Goal: Task Accomplishment & Management: Use online tool/utility

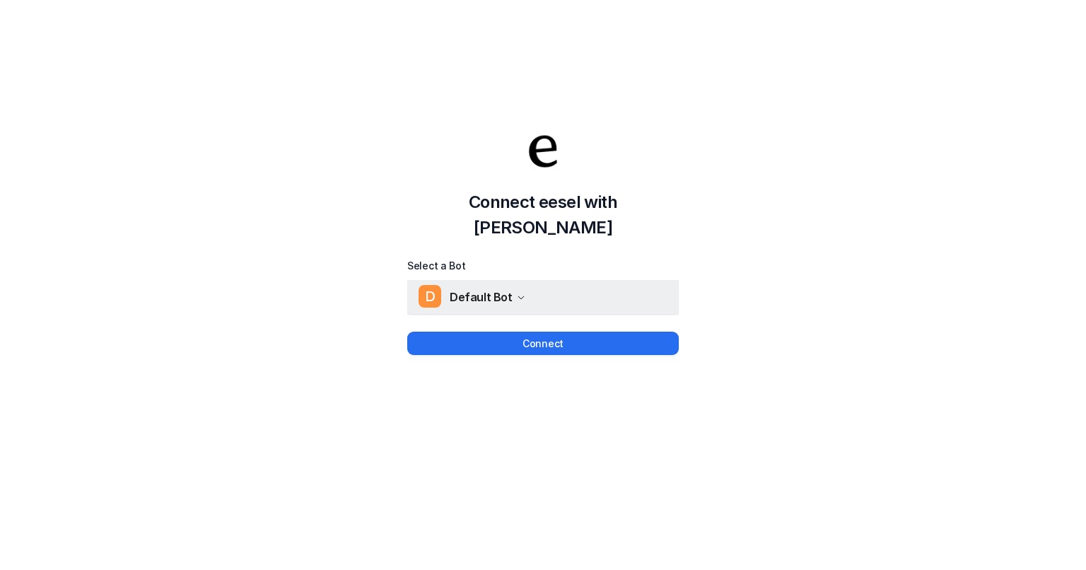
click at [510, 289] on div "D Default Bot" at bounding box center [471, 296] width 107 height 21
drag, startPoint x: 520, startPoint y: 389, endPoint x: 529, endPoint y: 363, distance: 27.7
click at [520, 387] on div "Connect eesel with Jira Select a Bot D Default Bot Connect" at bounding box center [543, 228] width 1086 height 570
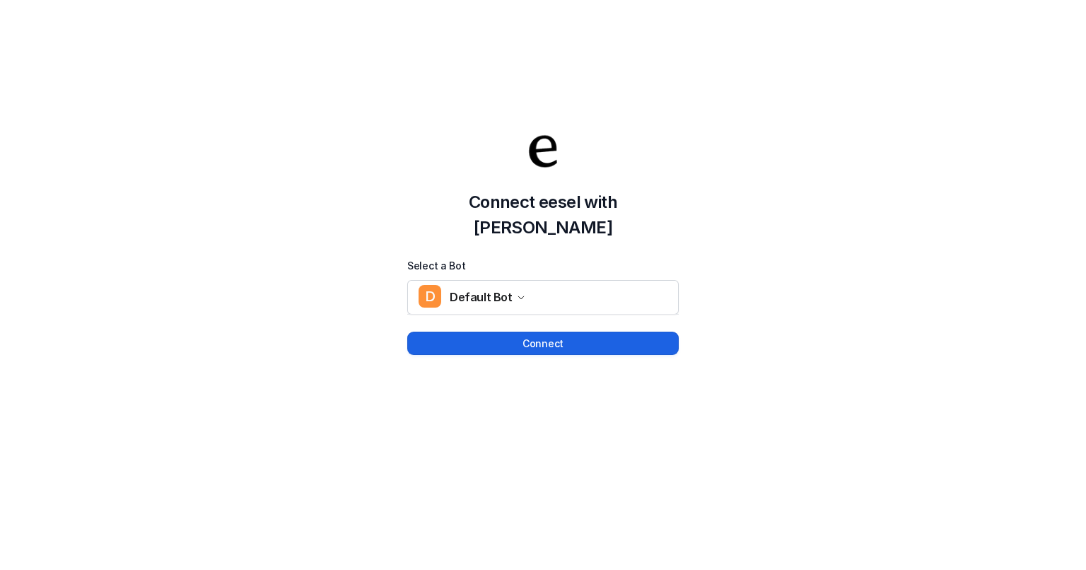
click at [538, 334] on button "Connect" at bounding box center [542, 342] width 271 height 23
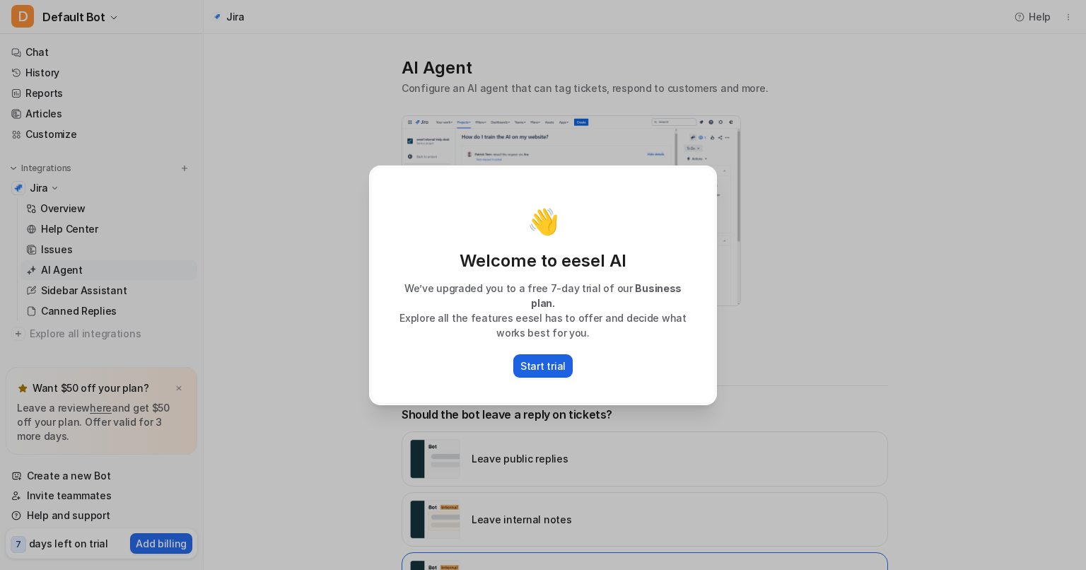
click at [563, 360] on button "Start trial" at bounding box center [542, 365] width 59 height 23
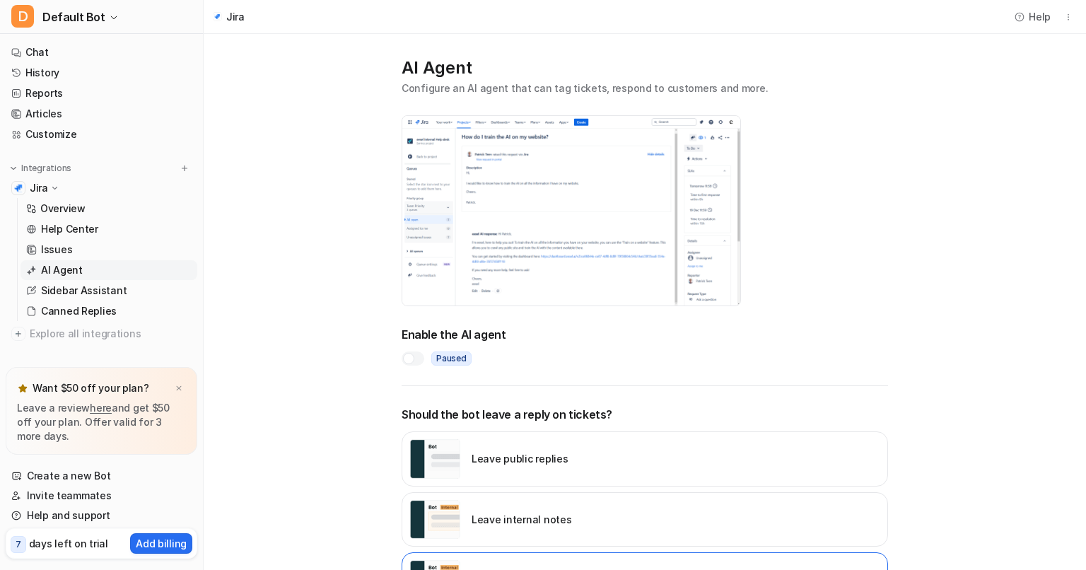
click at [449, 242] on img at bounding box center [571, 211] width 338 height 190
click at [491, 239] on img at bounding box center [571, 211] width 338 height 190
drag, startPoint x: 984, startPoint y: 216, endPoint x: 907, endPoint y: 148, distance: 102.7
click at [907, 148] on div "AI Agent Configure an AI agent that can tag tickets, respond to customers and m…" at bounding box center [644, 462] width 537 height 857
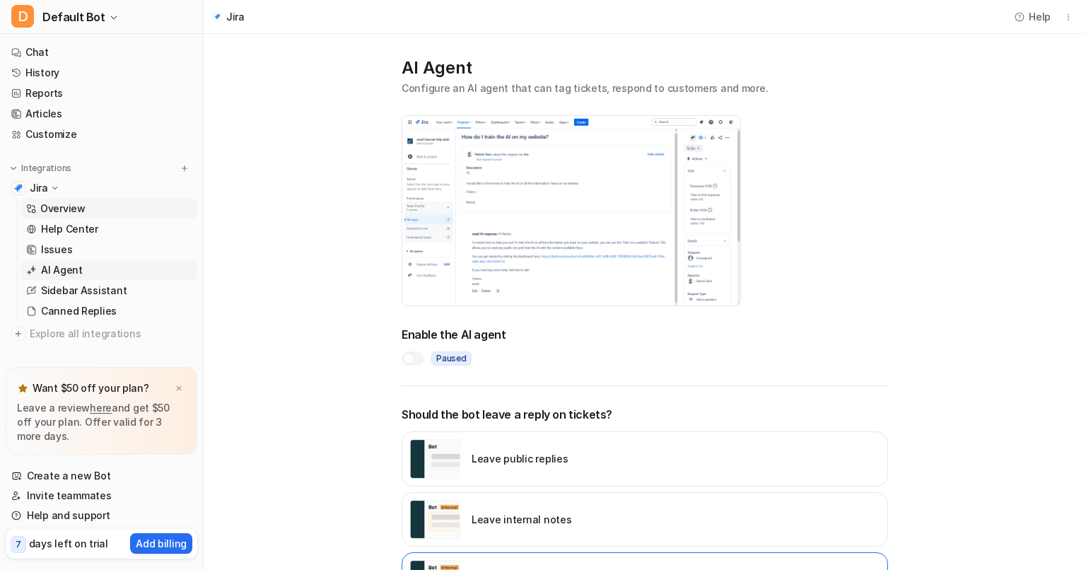
click at [81, 210] on p "Overview" at bounding box center [62, 208] width 45 height 14
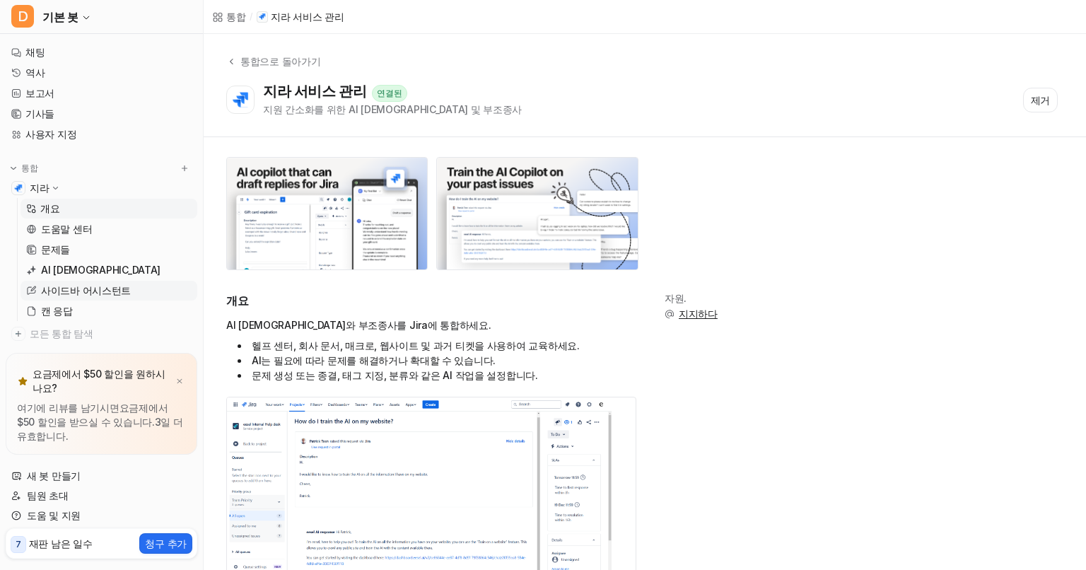
click at [74, 293] on font "사이드바 어시스턴트" at bounding box center [86, 290] width 90 height 12
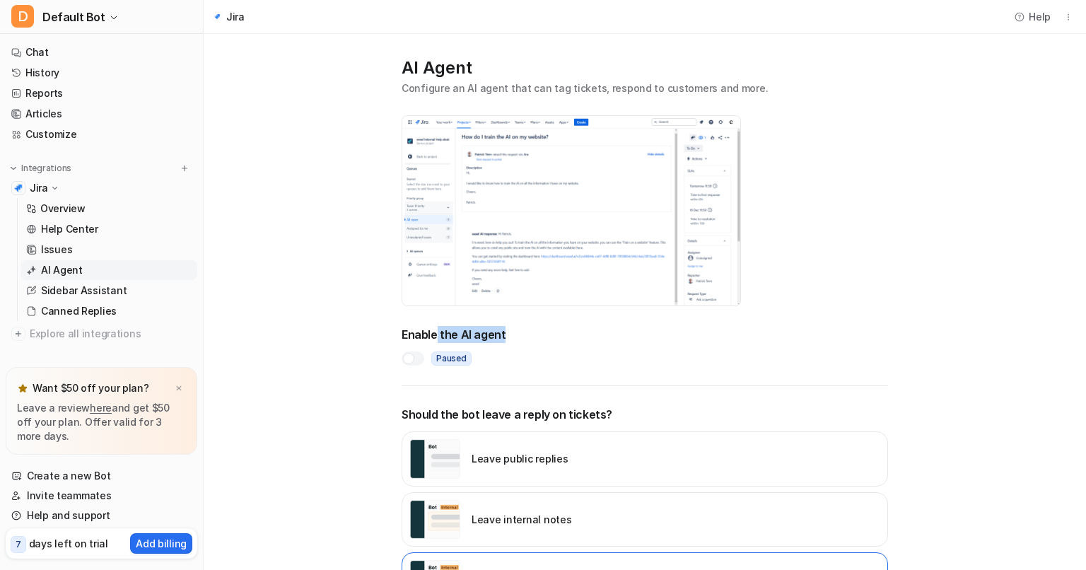
drag, startPoint x: 435, startPoint y: 334, endPoint x: 662, endPoint y: 355, distance: 227.8
click at [576, 347] on div "Enable the AI agent Paused" at bounding box center [644, 346] width 486 height 40
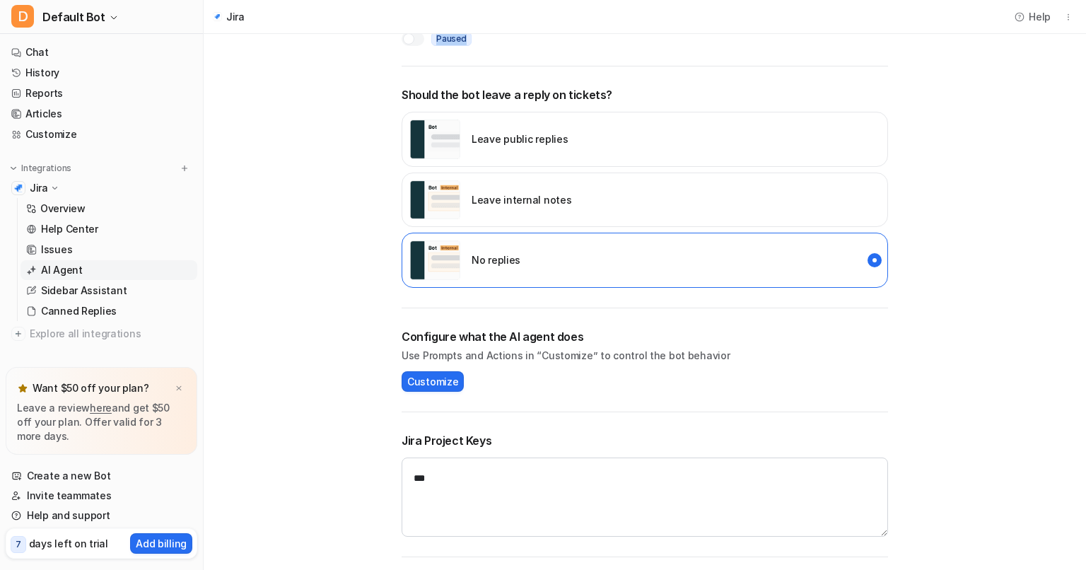
scroll to position [319, 0]
click at [524, 206] on p "Leave internal notes" at bounding box center [521, 199] width 100 height 15
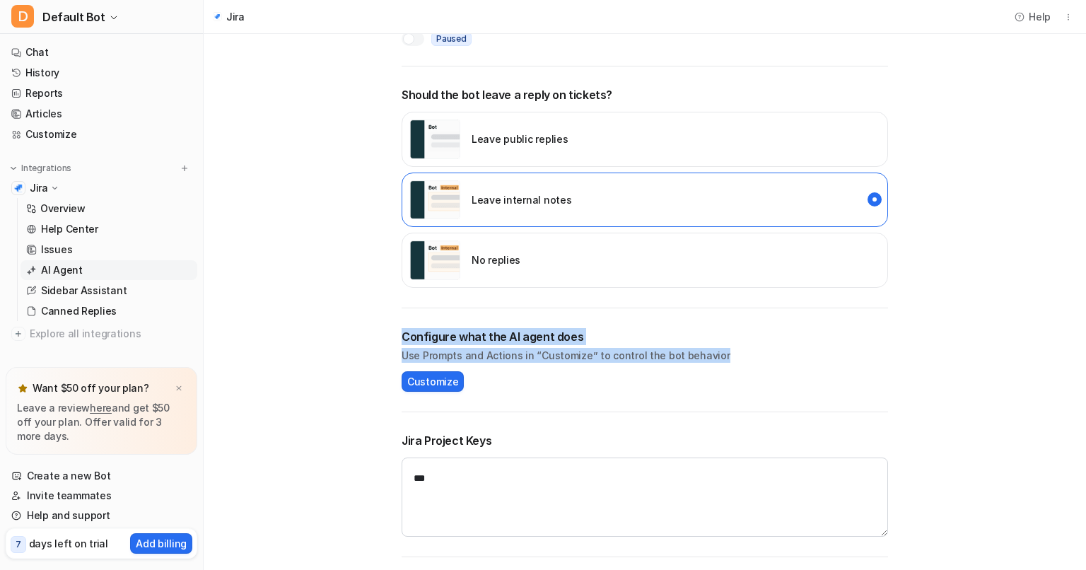
drag, startPoint x: 721, startPoint y: 348, endPoint x: 392, endPoint y: 331, distance: 329.8
click at [389, 331] on div "AI Agent Configure an AI agent that can tag tickets, respond to customers and m…" at bounding box center [644, 147] width 515 height 848
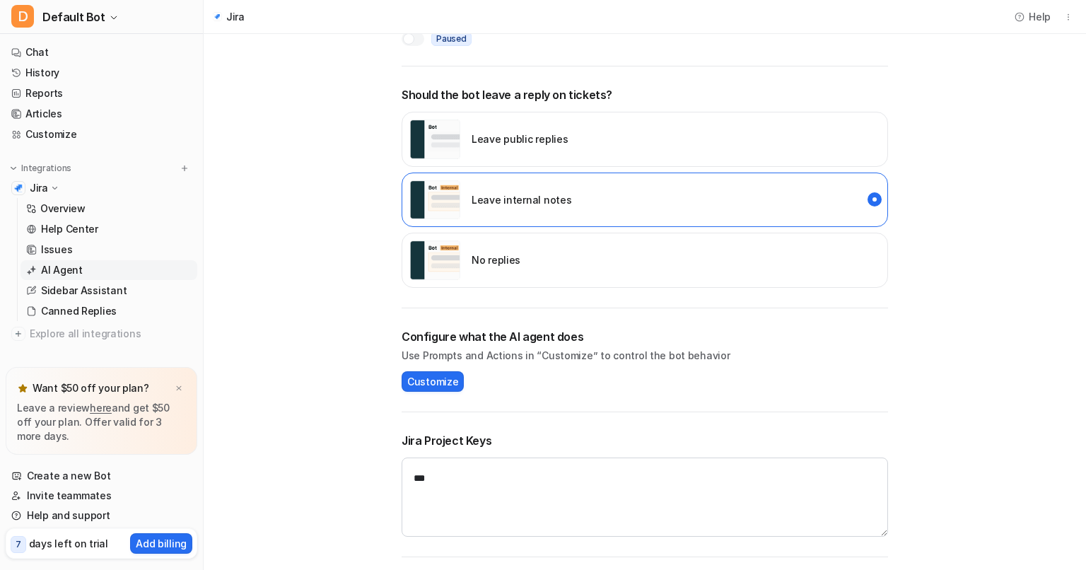
drag, startPoint x: 803, startPoint y: 346, endPoint x: 818, endPoint y: 267, distance: 80.0
click at [818, 266] on div "No replies" at bounding box center [644, 260] width 486 height 55
click at [796, 365] on div "Configure what the AI agent does Use Prompts and Actions in “Customize” to cont…" at bounding box center [644, 360] width 486 height 64
drag, startPoint x: 796, startPoint y: 364, endPoint x: 752, endPoint y: 192, distance: 177.9
click at [752, 192] on div "Leave internal notes" at bounding box center [644, 199] width 486 height 55
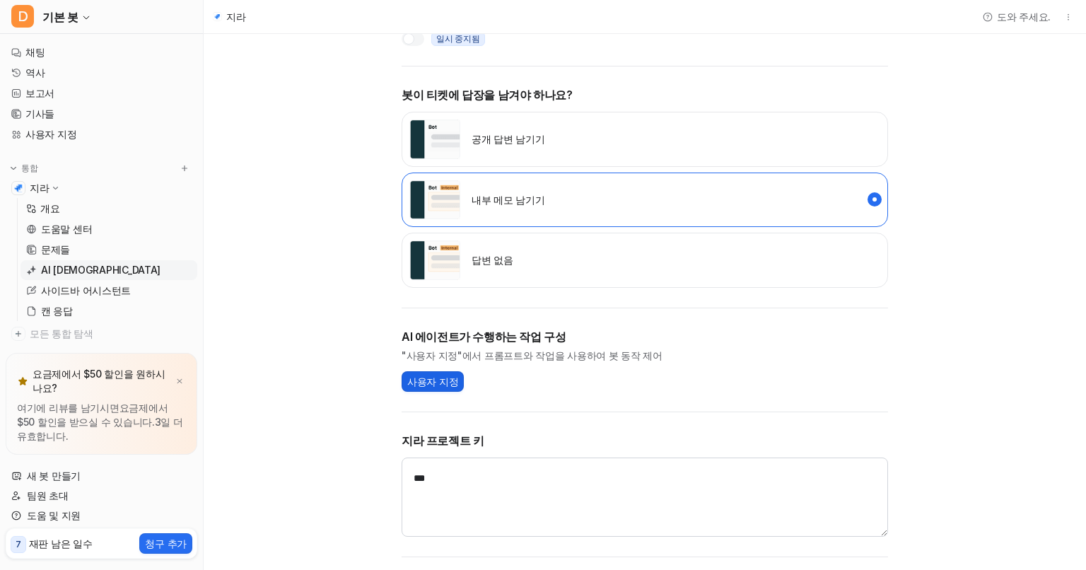
click at [444, 379] on font "사용자 지정" at bounding box center [432, 381] width 51 height 12
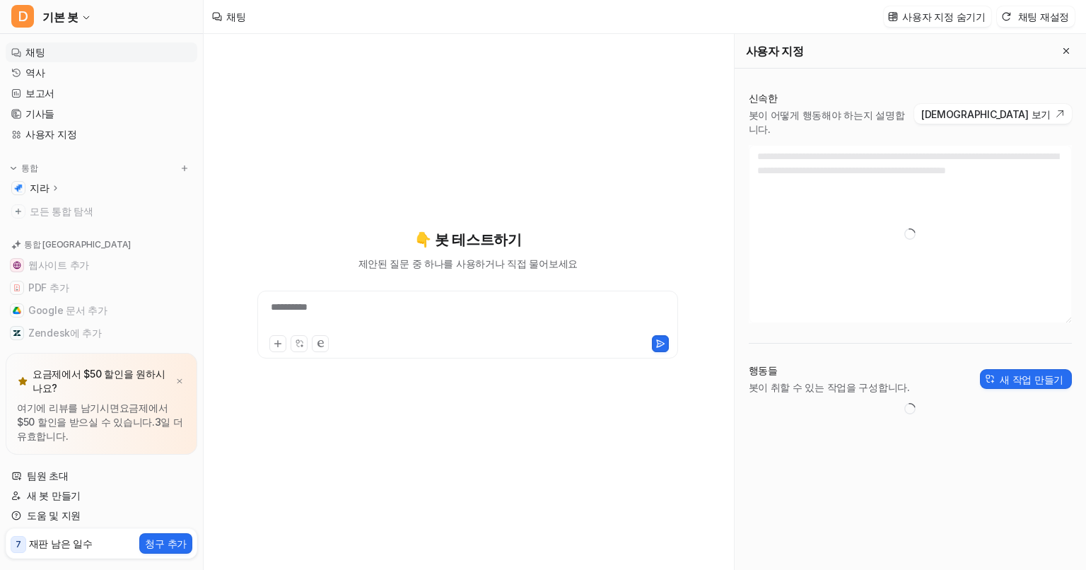
type textarea "**********"
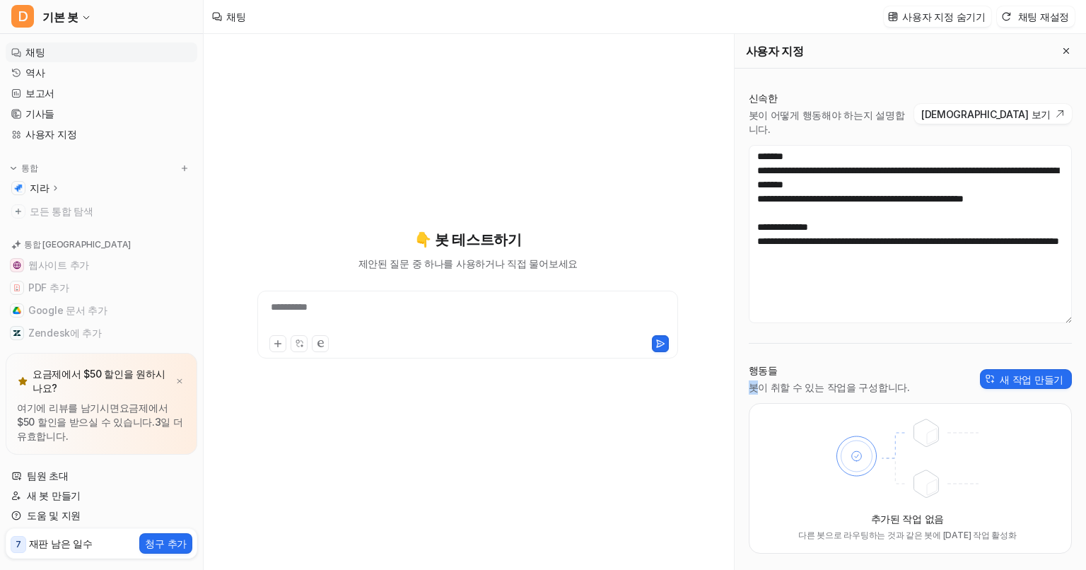
drag, startPoint x: 758, startPoint y: 374, endPoint x: 915, endPoint y: 363, distance: 157.3
click at [915, 363] on div "행동들 봇이 취할 수 있는 작업을 구성합니다. 새 작업 만들기" at bounding box center [909, 378] width 323 height 31
click at [433, 391] on div "**********" at bounding box center [468, 293] width 506 height 399
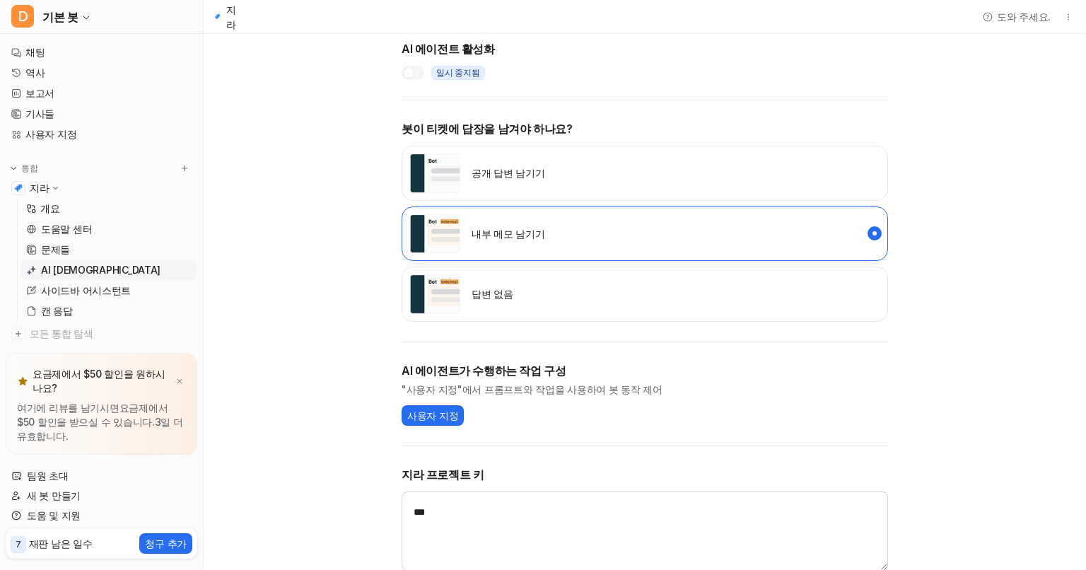
scroll to position [319, 0]
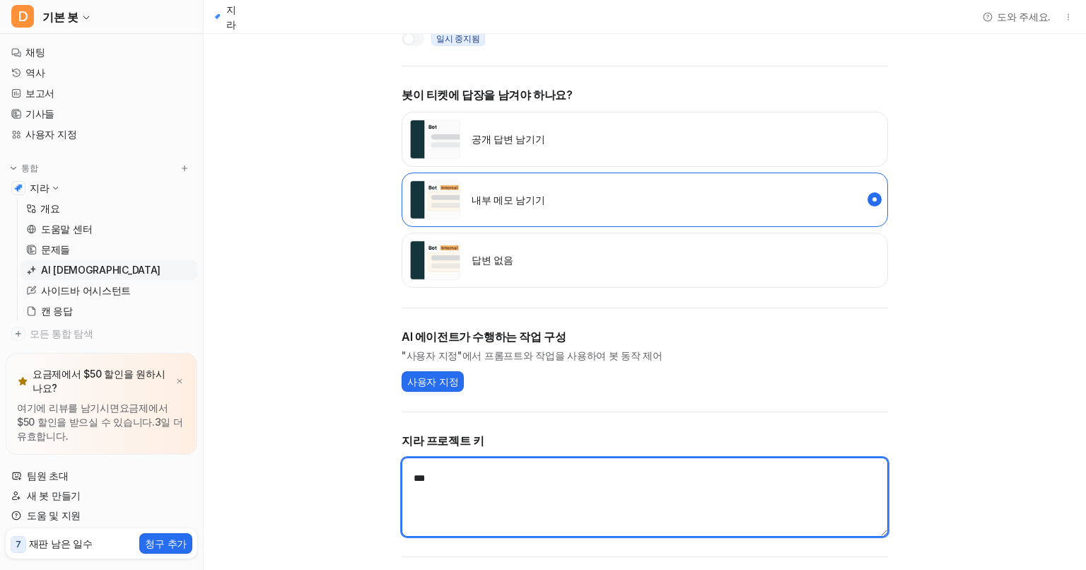
click at [691, 471] on textarea "***" at bounding box center [644, 496] width 486 height 79
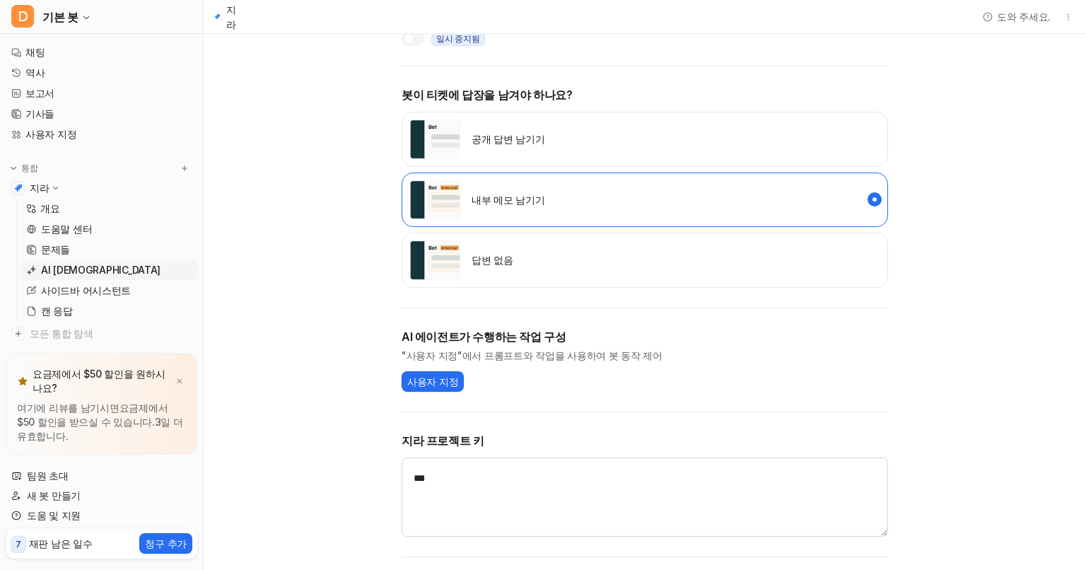
click at [859, 399] on div "AI 에이전트 티켓 태그 지정, 고객 응대 등을 할 수 있는 AI 에이전트를 구성합니다. AI 에이전트 활성화 일시 중지됨 봇이 티켓에 답장을…" at bounding box center [644, 147] width 515 height 848
drag, startPoint x: 462, startPoint y: 357, endPoint x: 650, endPoint y: 370, distance: 189.1
click at [649, 365] on div "AI 에이전트가 수행하는 작업 구성 "사용자 지정"에서 프롬프트와 작업을 사용하여 봇 동작 제어 사용자 지정" at bounding box center [644, 360] width 486 height 64
click at [263, 272] on main "AI 에이전트 티켓 태그 지정, 고객 응대 등을 할 수 있는 AI 에이전트를 구성합니다. AI 에이전트 활성화 일시 중지됨 봇이 티켓에 답장을…" at bounding box center [645, 142] width 882 height 857
